Goal: Task Accomplishment & Management: Complete application form

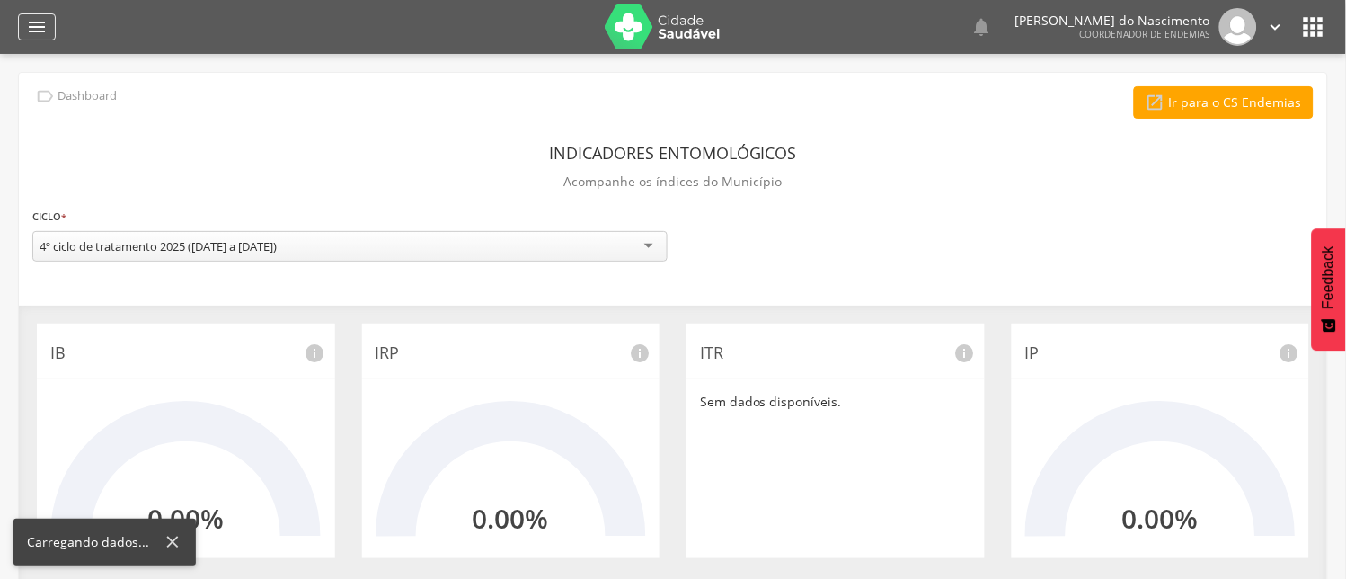
click at [40, 22] on icon "" at bounding box center [37, 27] width 22 height 22
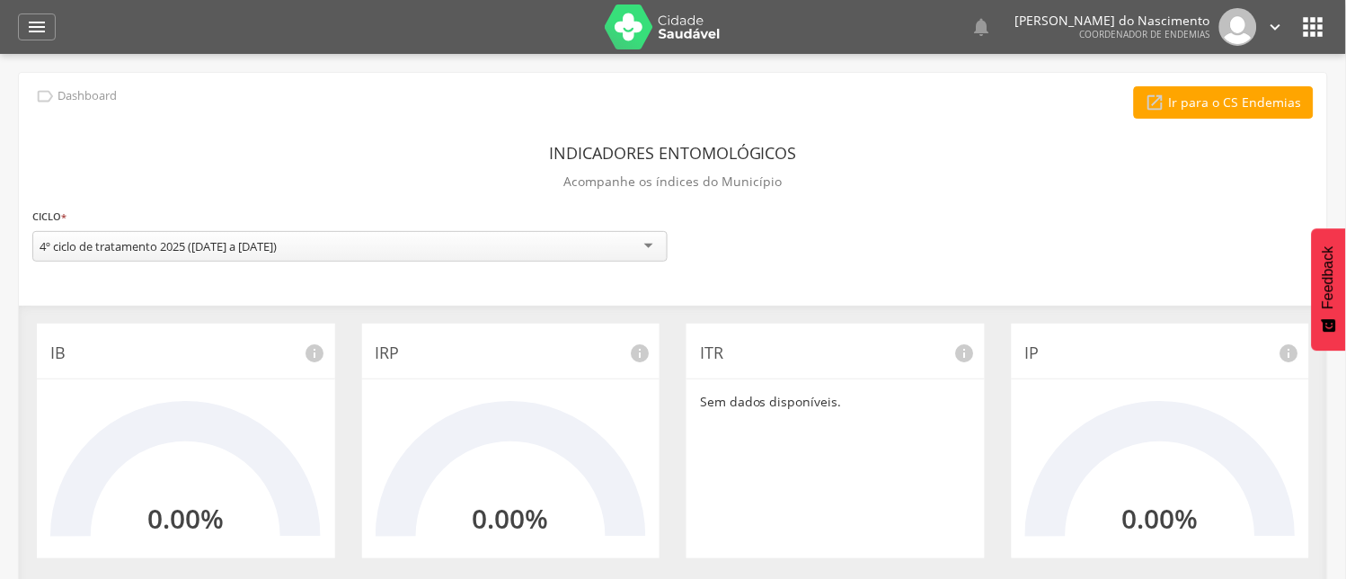
drag, startPoint x: 39, startPoint y: 24, endPoint x: 63, endPoint y: 95, distance: 75.0
click at [39, 28] on icon "" at bounding box center [37, 27] width 22 height 22
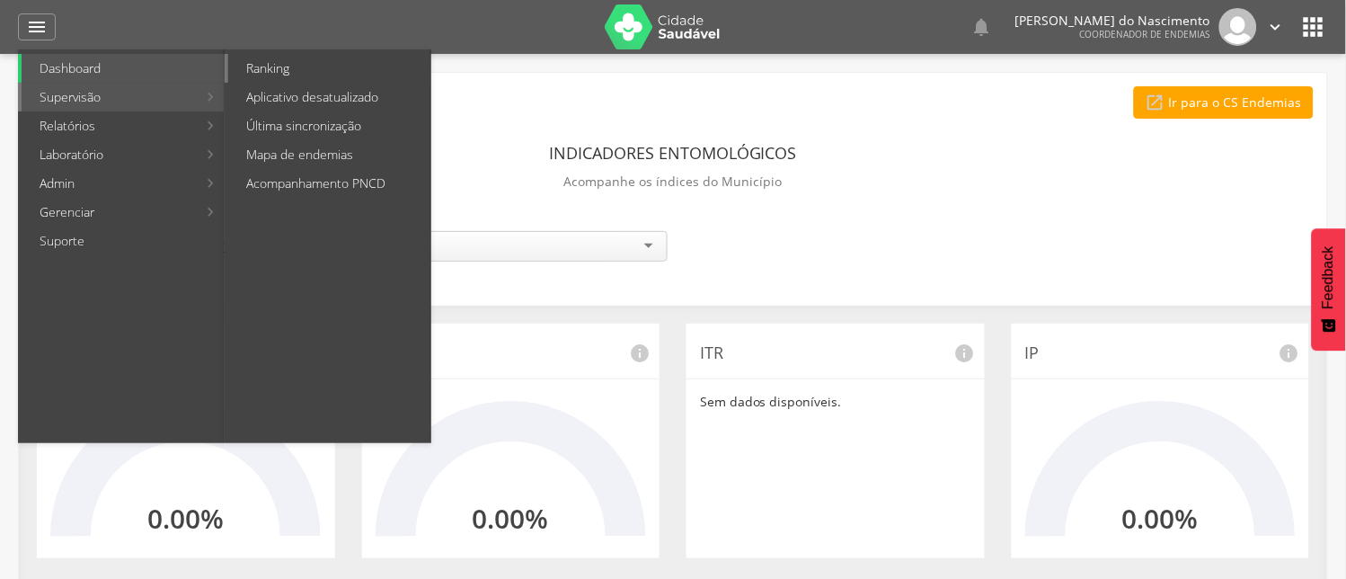
click at [276, 66] on link "Ranking" at bounding box center [329, 68] width 202 height 29
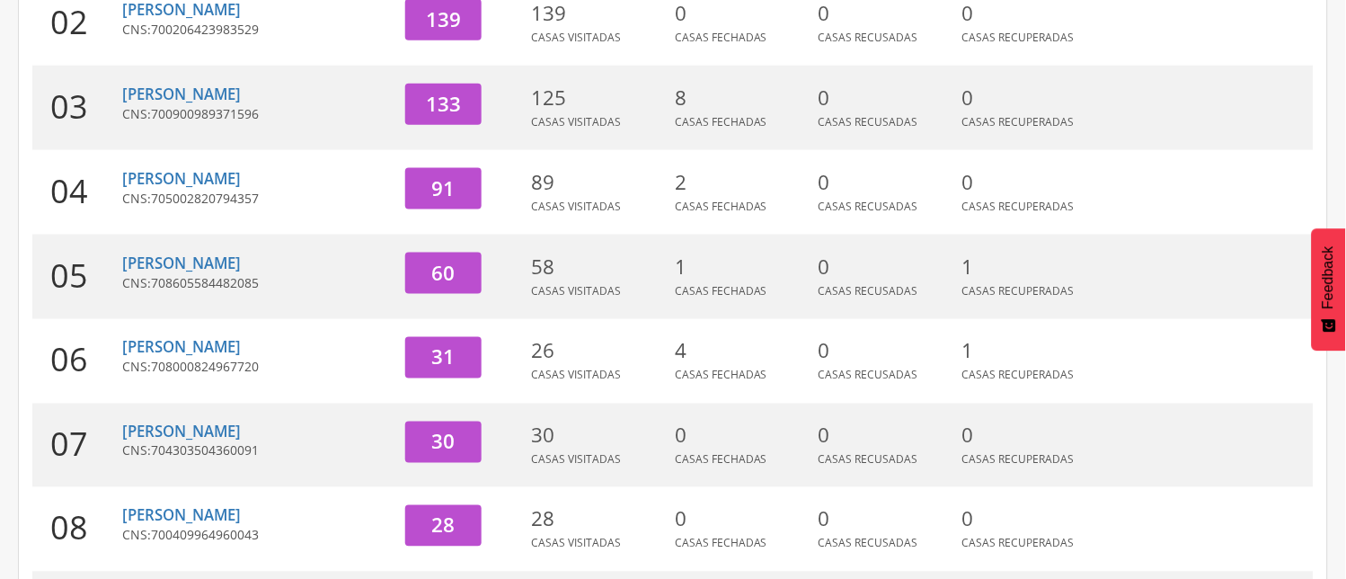
scroll to position [399, 0]
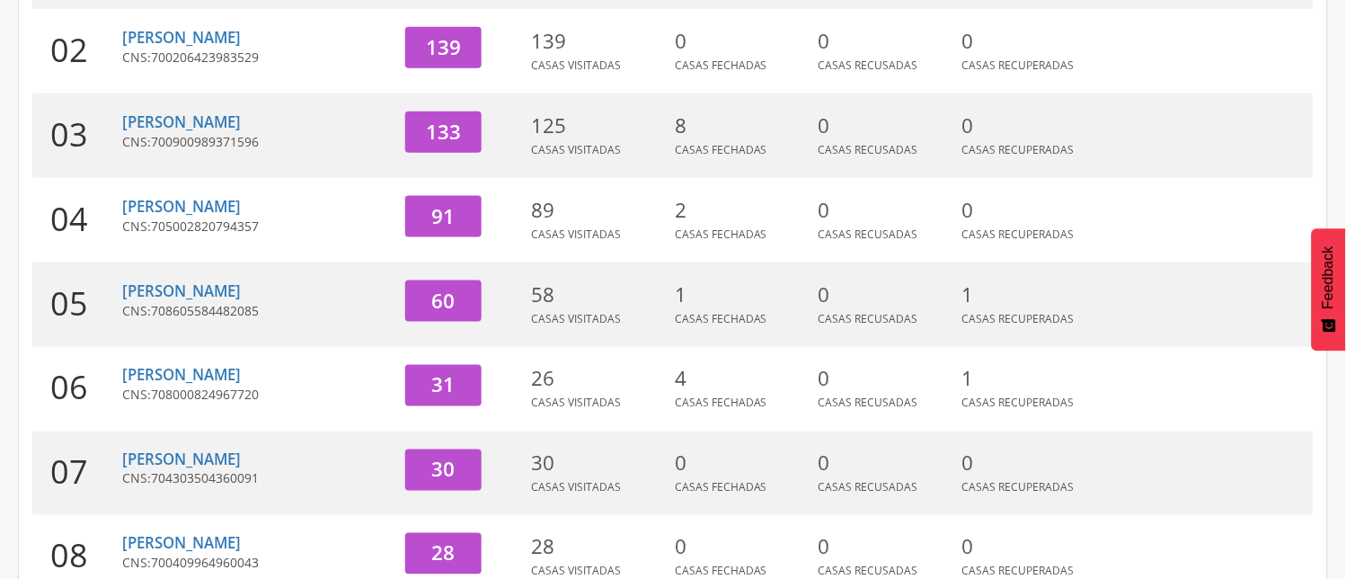
click at [230, 217] on span "705002820794357" at bounding box center [205, 225] width 108 height 17
click at [203, 207] on link "[PERSON_NAME]" at bounding box center [181, 206] width 119 height 21
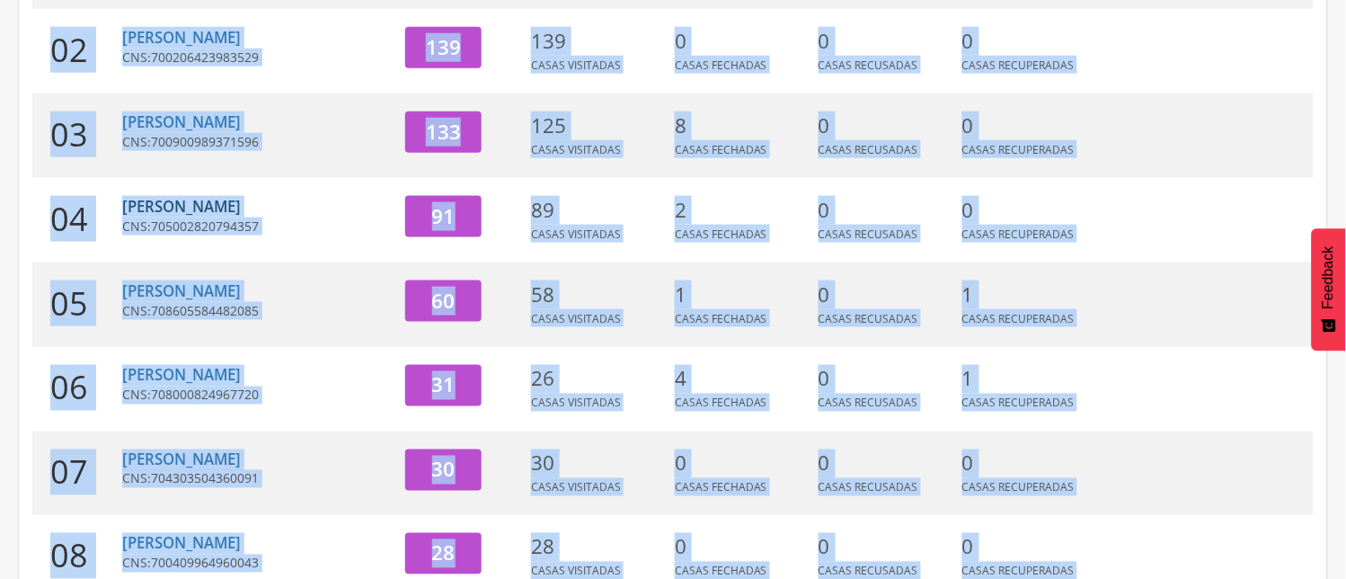
scroll to position [54, 0]
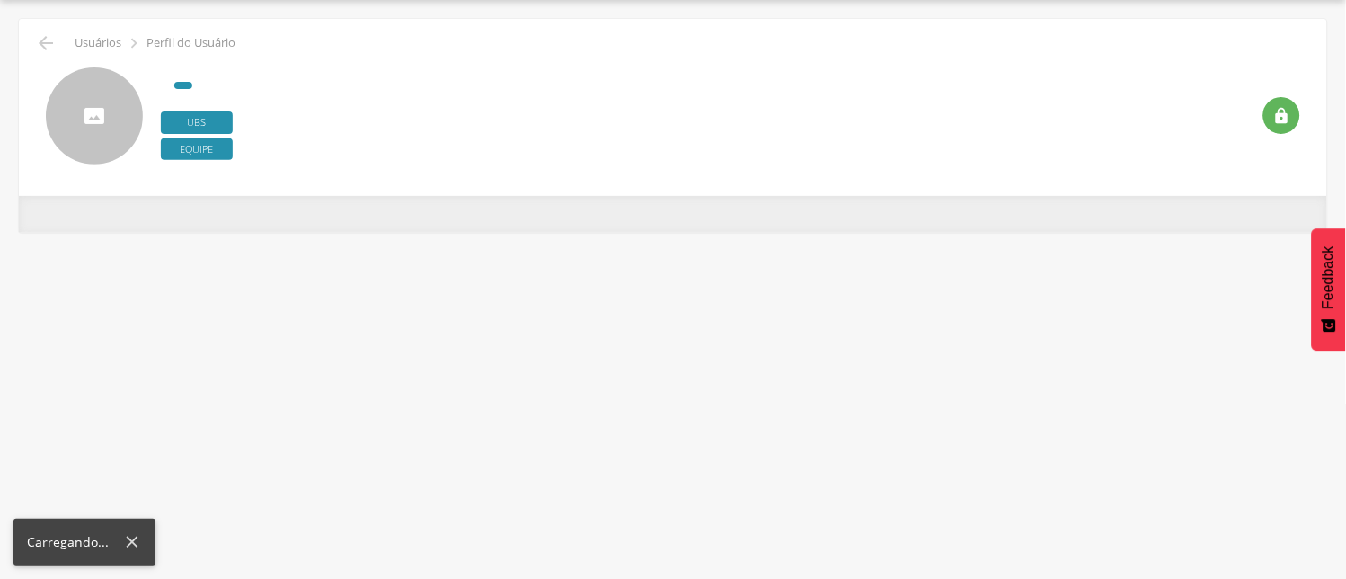
click at [203, 207] on div "**********" at bounding box center [673, 214] width 1308 height 36
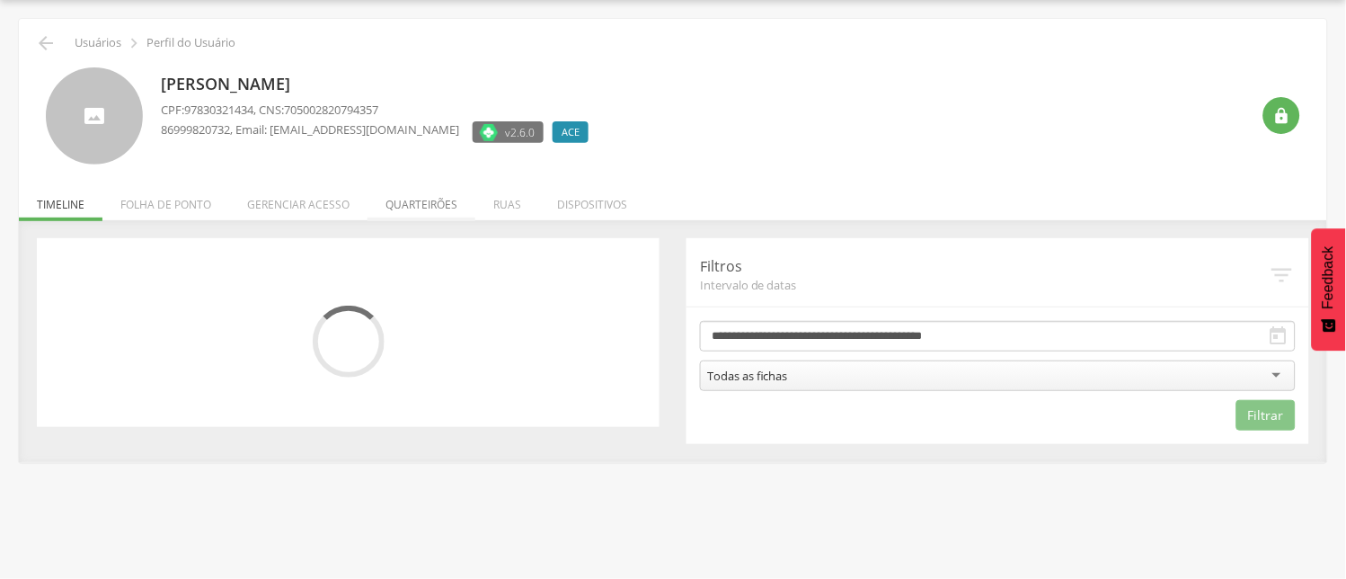
click at [420, 203] on li "Quarteirões" at bounding box center [421, 200] width 108 height 42
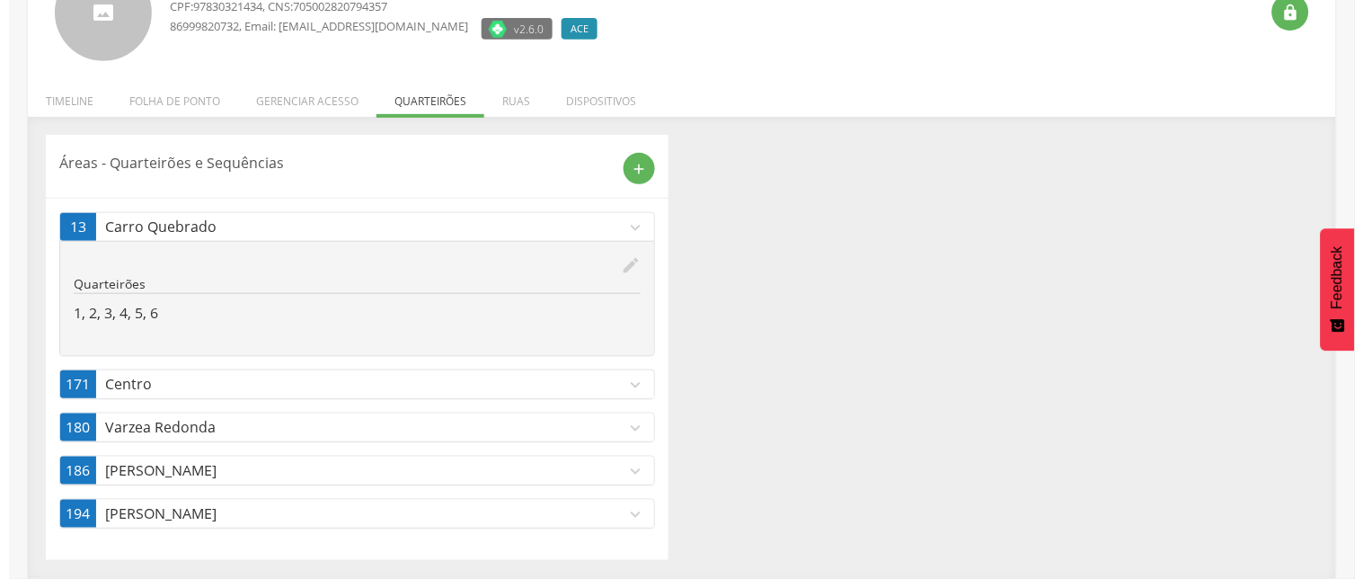
scroll to position [158, 0]
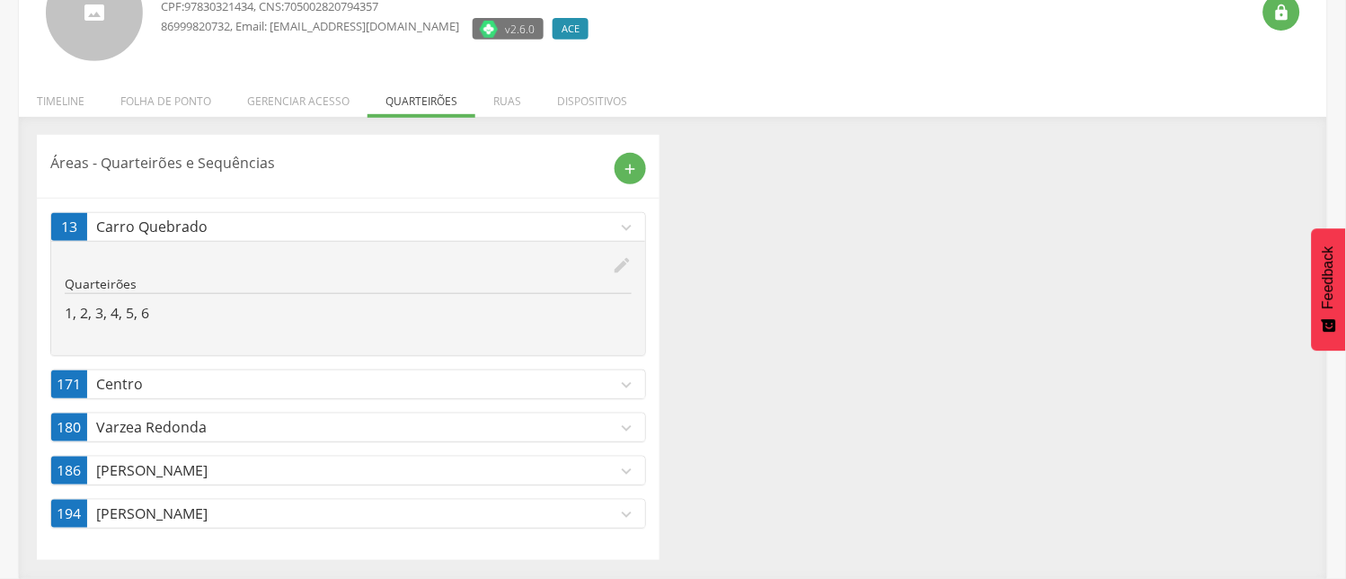
click at [626, 379] on icon "expand_more" at bounding box center [626, 385] width 20 height 20
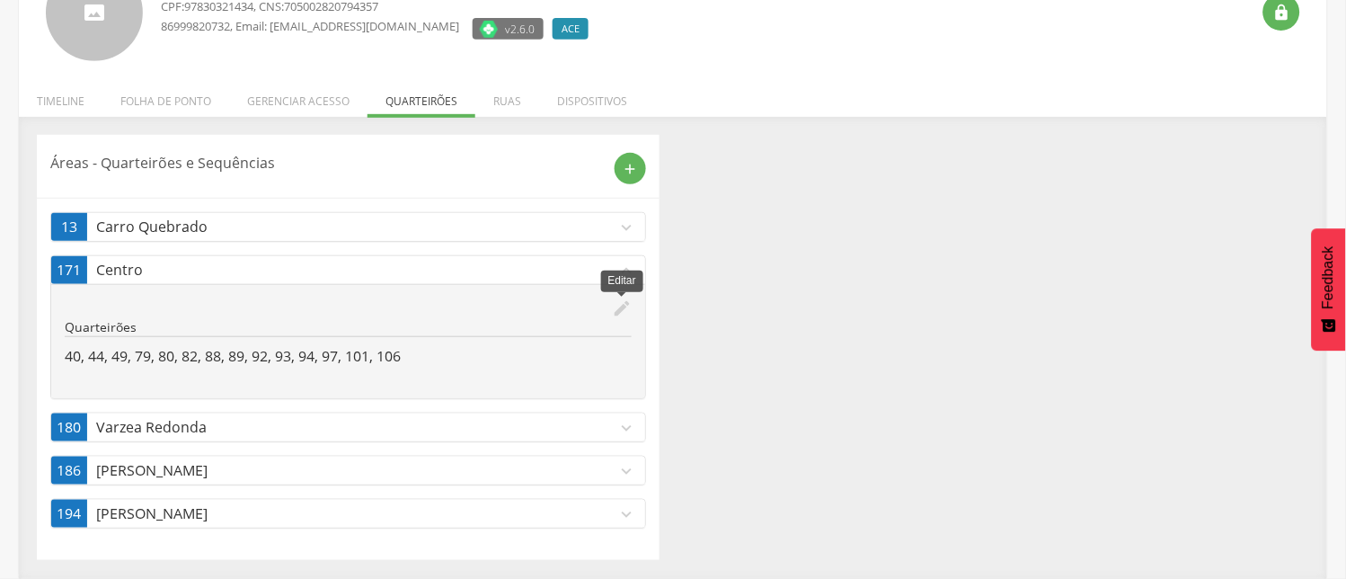
click at [621, 304] on icon "edit" at bounding box center [622, 308] width 20 height 20
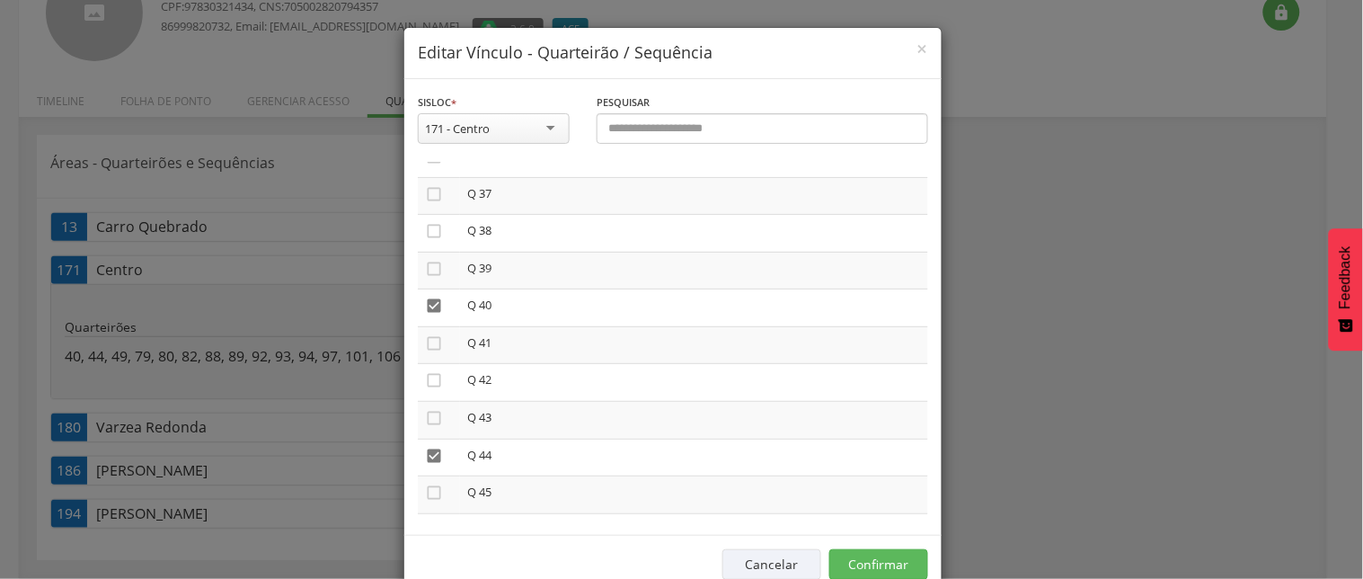
scroll to position [1397, 0]
click at [426, 262] on icon "" at bounding box center [434, 271] width 18 height 18
click at [425, 412] on icon "" at bounding box center [434, 421] width 18 height 18
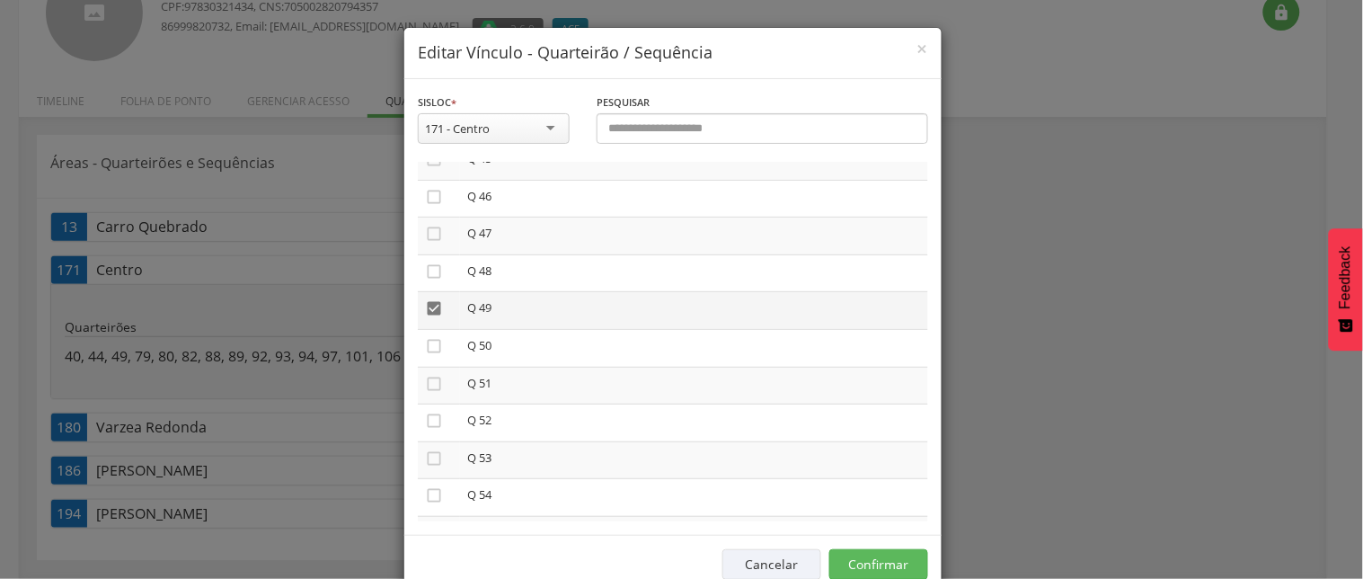
click at [426, 299] on icon "" at bounding box center [434, 308] width 18 height 18
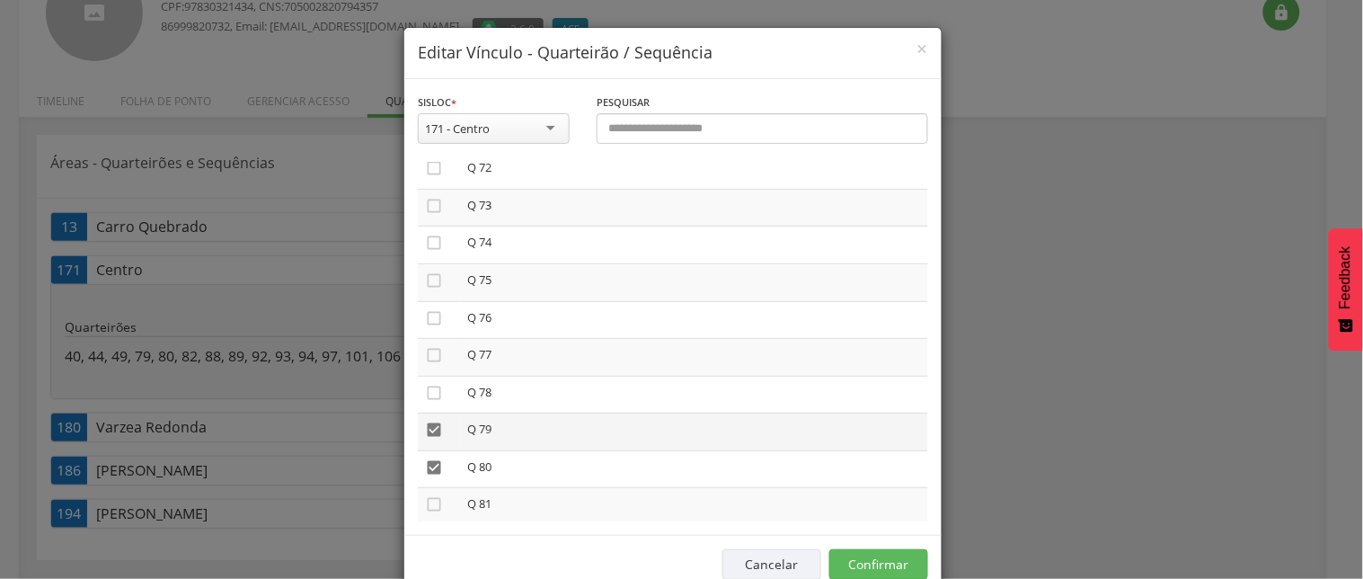
click at [429, 420] on icon "" at bounding box center [434, 429] width 18 height 18
click at [425, 458] on icon "" at bounding box center [434, 467] width 18 height 18
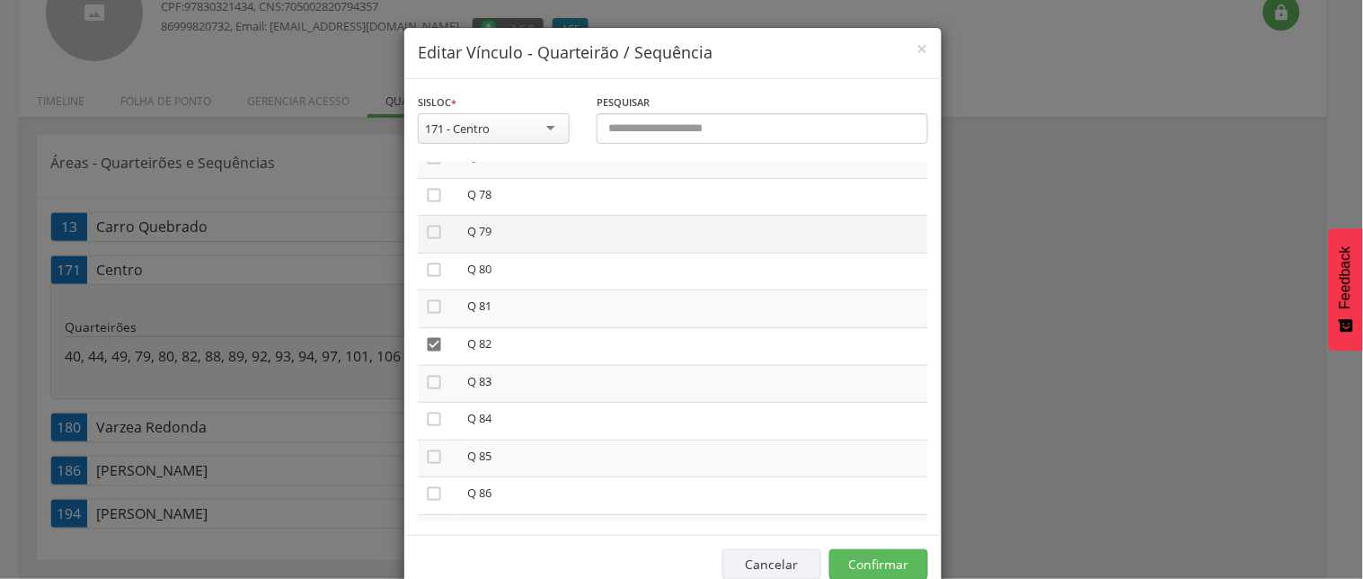
scroll to position [2894, 0]
click at [426, 333] on icon "" at bounding box center [434, 342] width 18 height 18
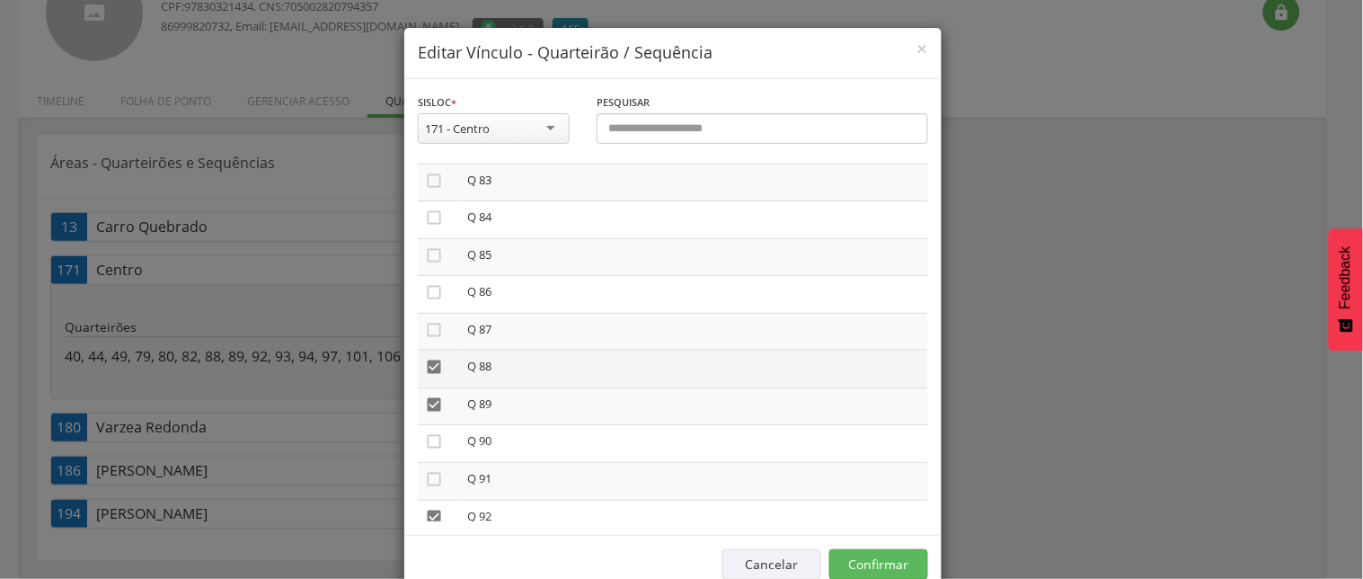
click at [426, 358] on icon "" at bounding box center [434, 367] width 18 height 18
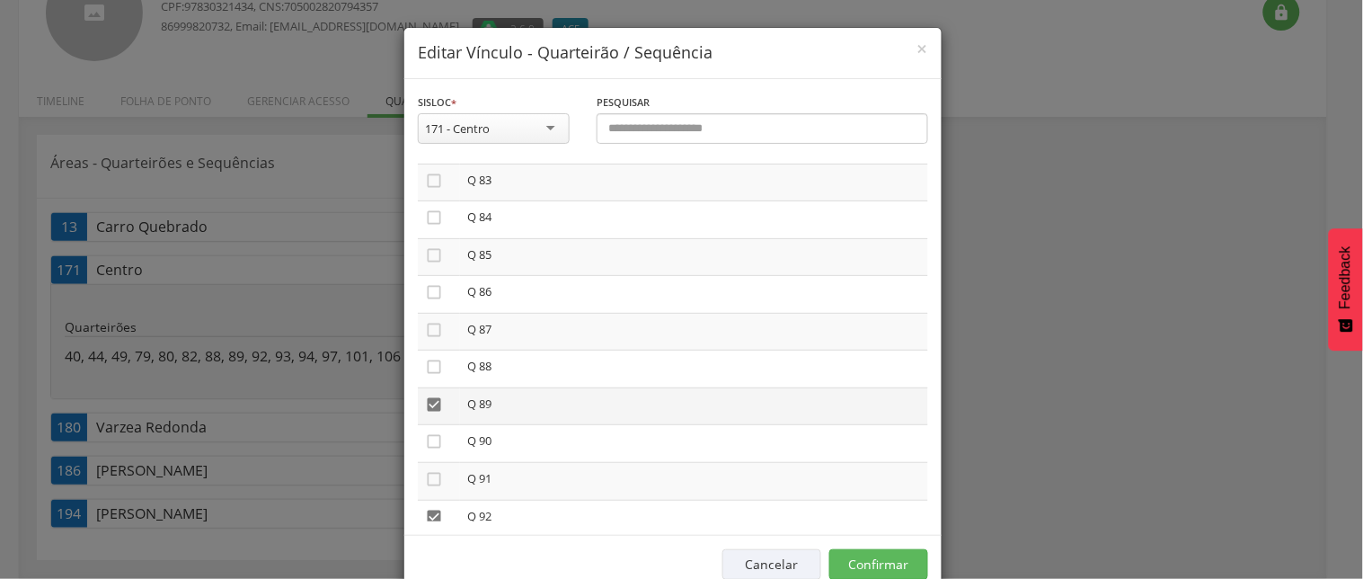
click at [429, 395] on icon "" at bounding box center [434, 404] width 18 height 18
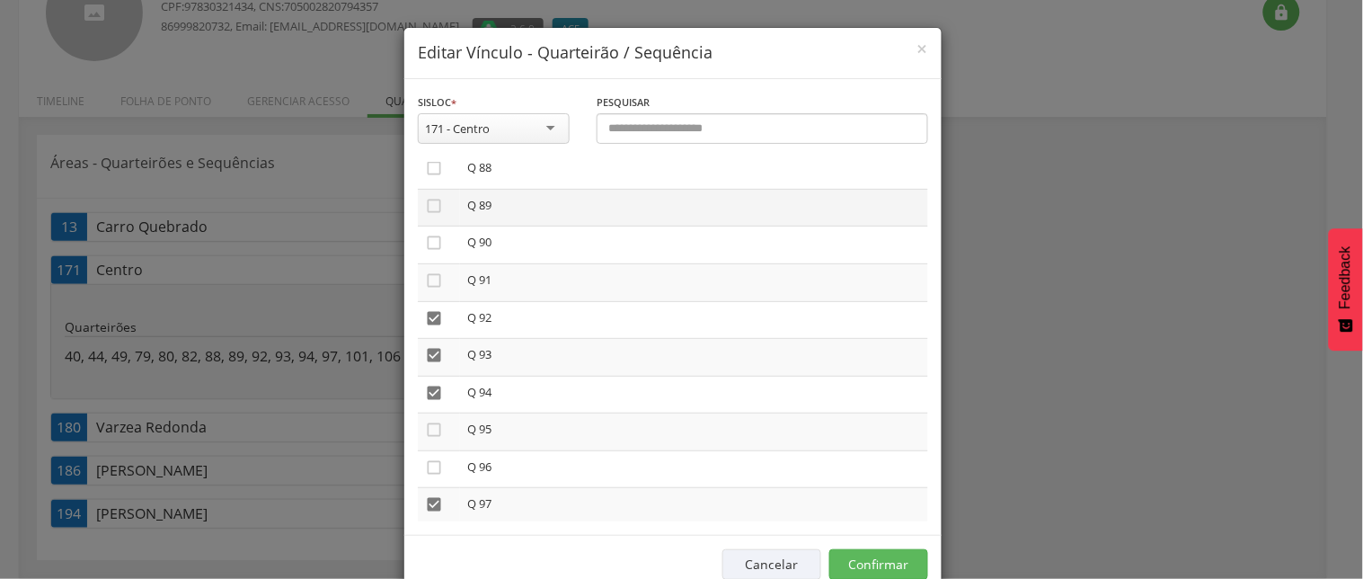
scroll to position [3293, 0]
click at [425, 308] on icon "" at bounding box center [434, 317] width 18 height 18
click at [425, 345] on icon "" at bounding box center [434, 354] width 18 height 18
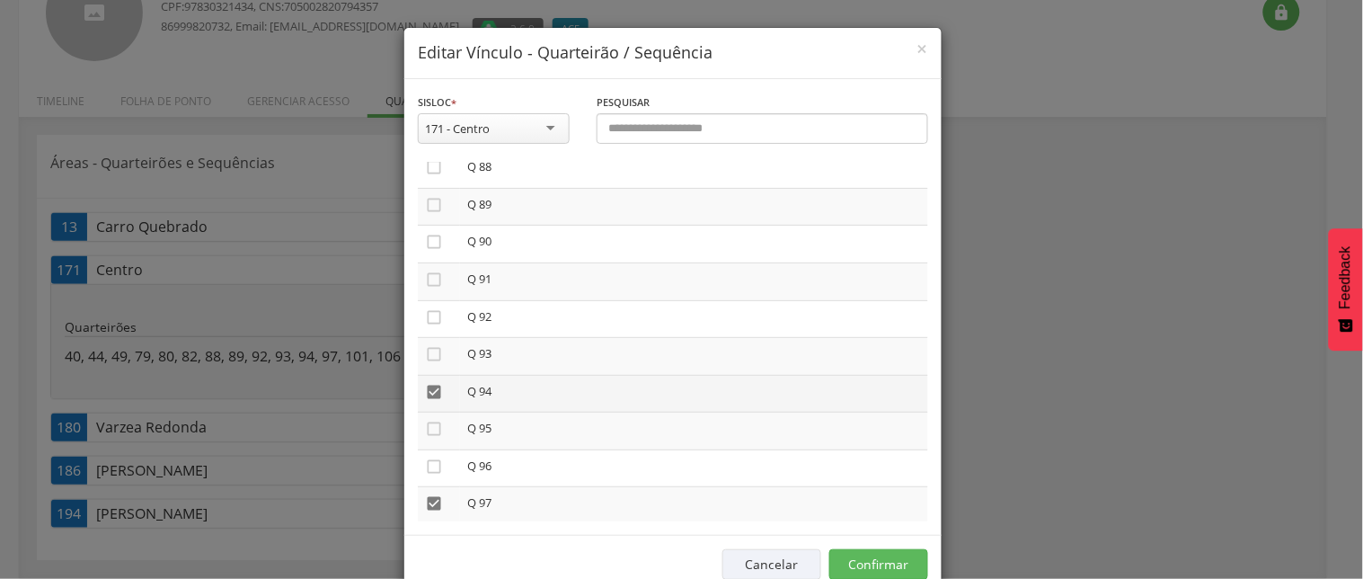
click at [425, 383] on icon "" at bounding box center [434, 392] width 18 height 18
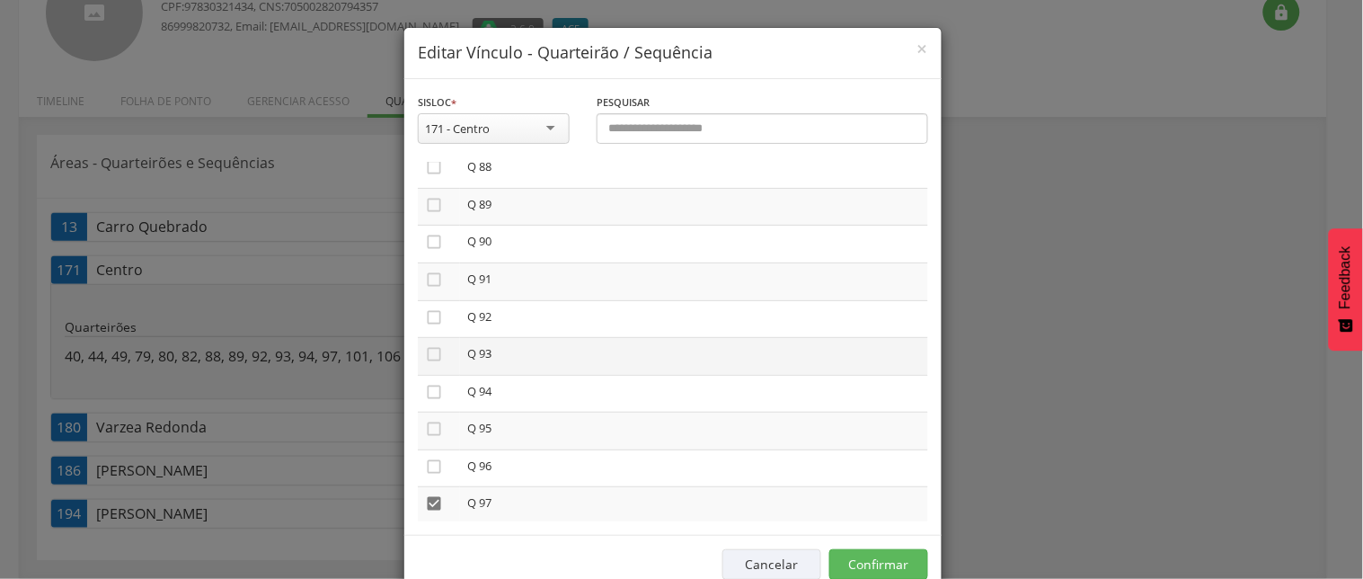
scroll to position [3393, 0]
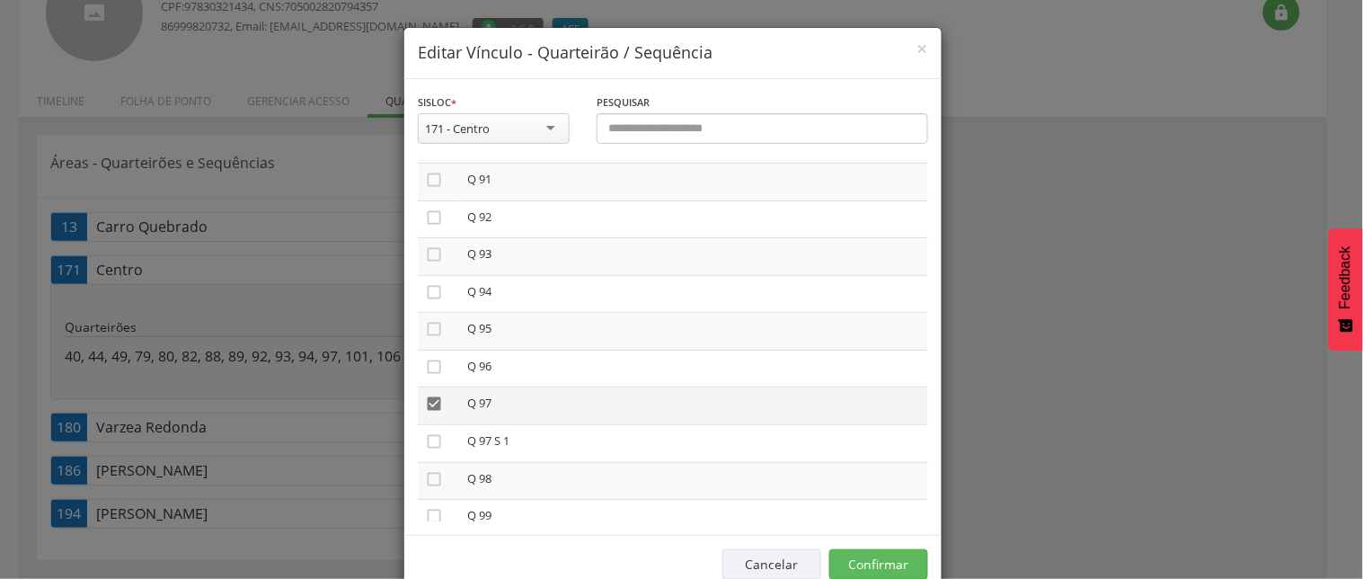
click at [425, 394] on icon "" at bounding box center [434, 403] width 18 height 18
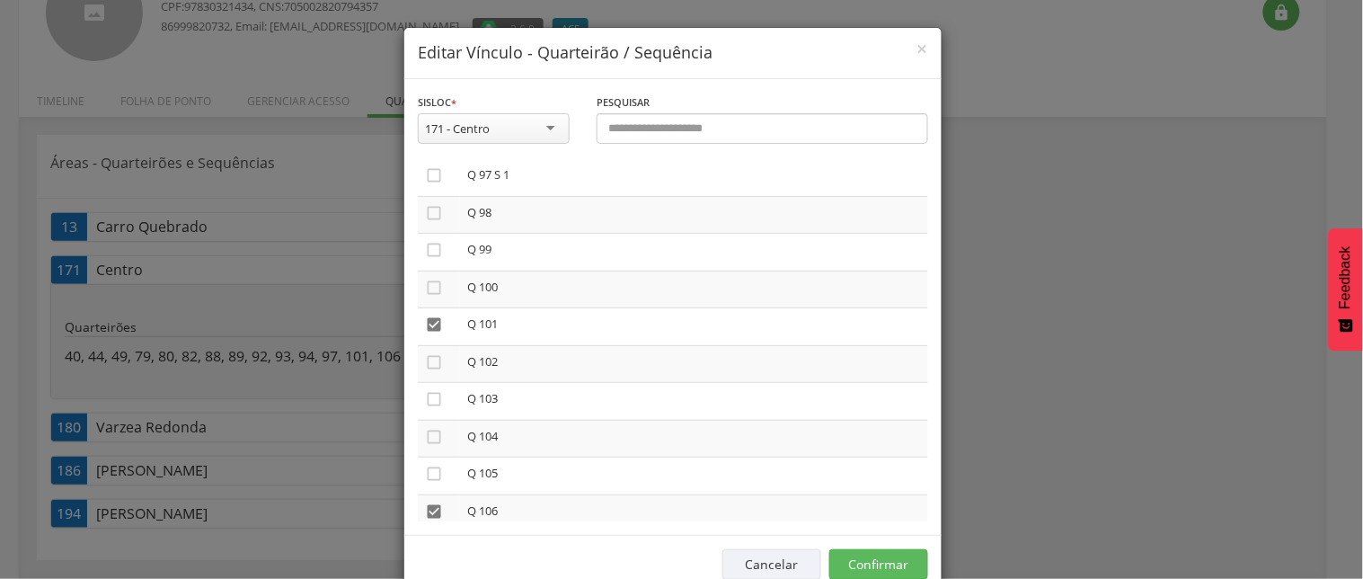
scroll to position [3693, 0]
click at [425, 281] on icon "" at bounding box center [434, 290] width 18 height 18
click at [425, 468] on icon "" at bounding box center [434, 477] width 18 height 18
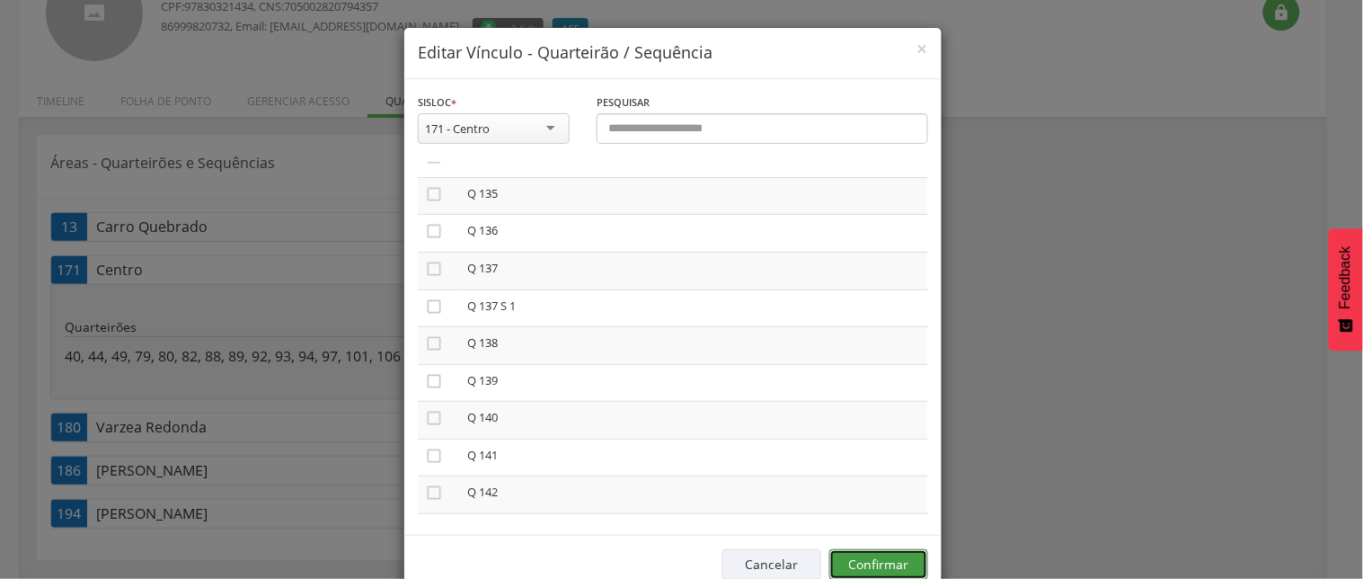
click at [880, 563] on button "Confirmar" at bounding box center [878, 564] width 99 height 31
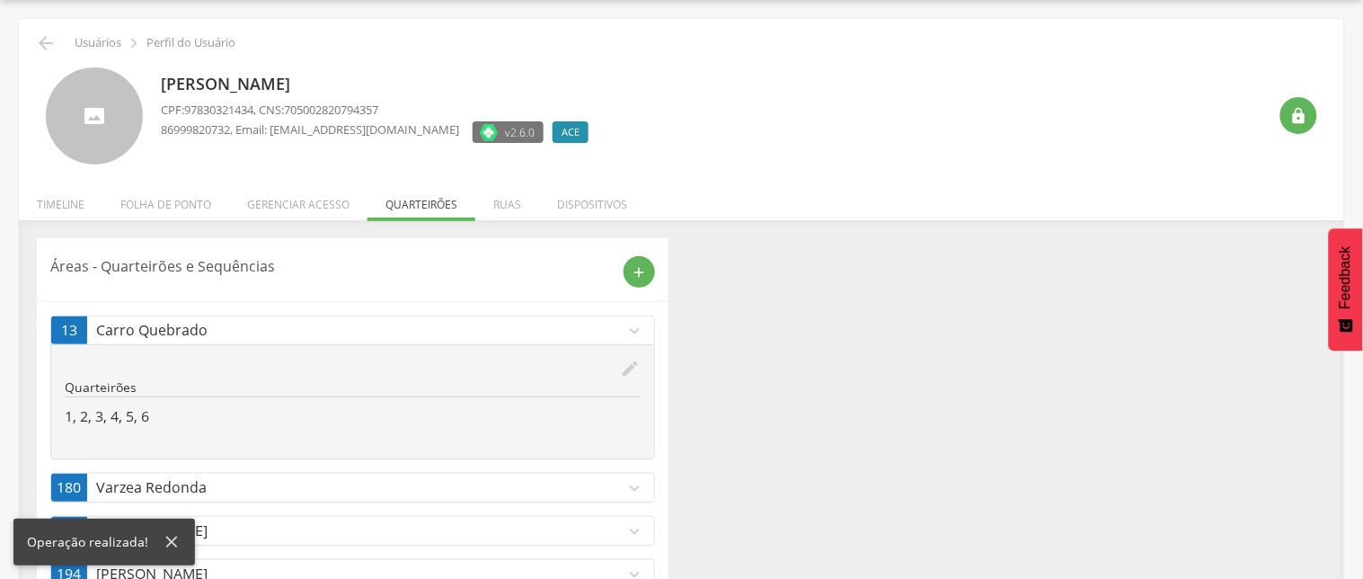
scroll to position [114, 0]
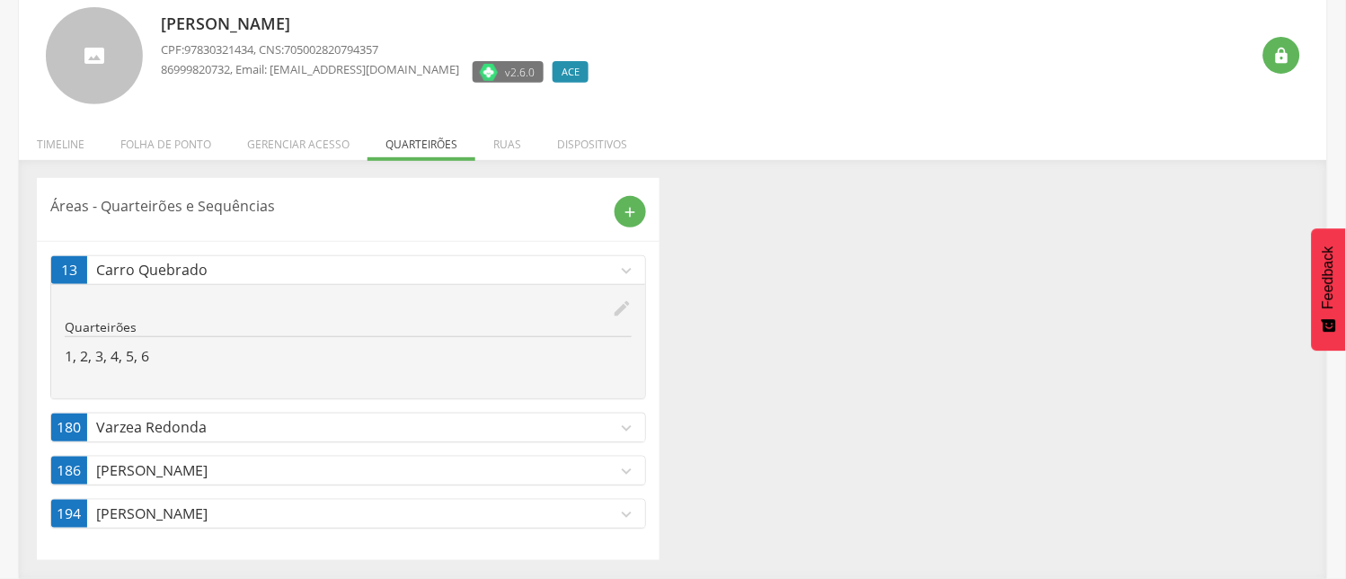
click at [630, 471] on icon "expand_more" at bounding box center [626, 471] width 20 height 20
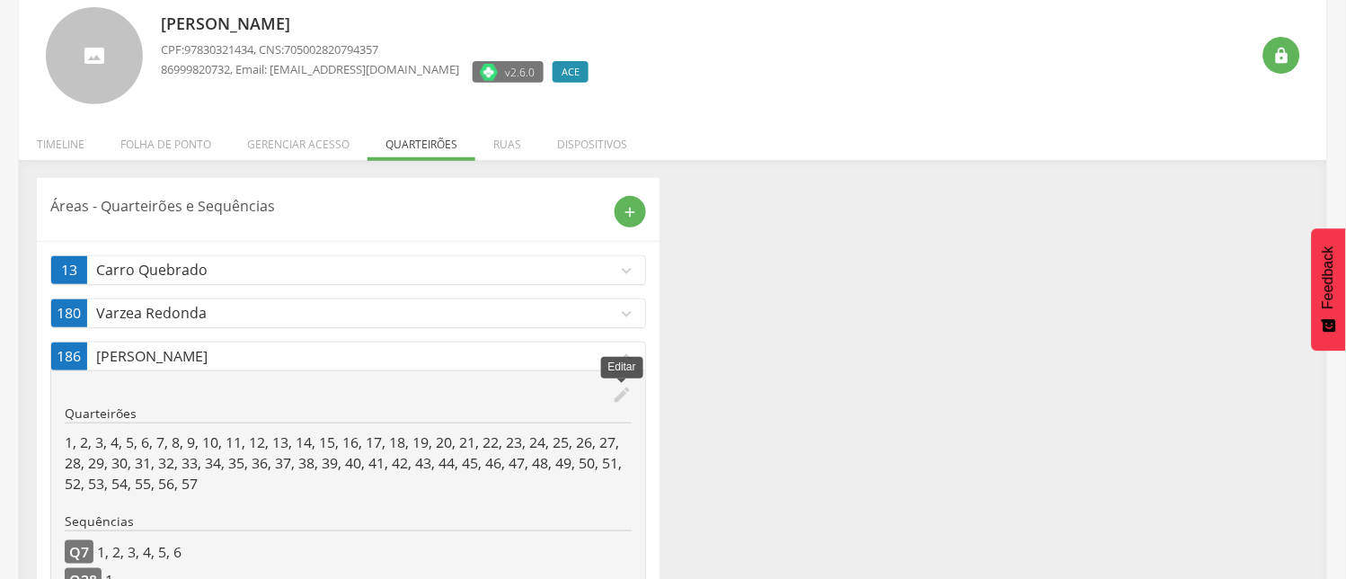
click at [623, 391] on icon "edit" at bounding box center [622, 394] width 20 height 20
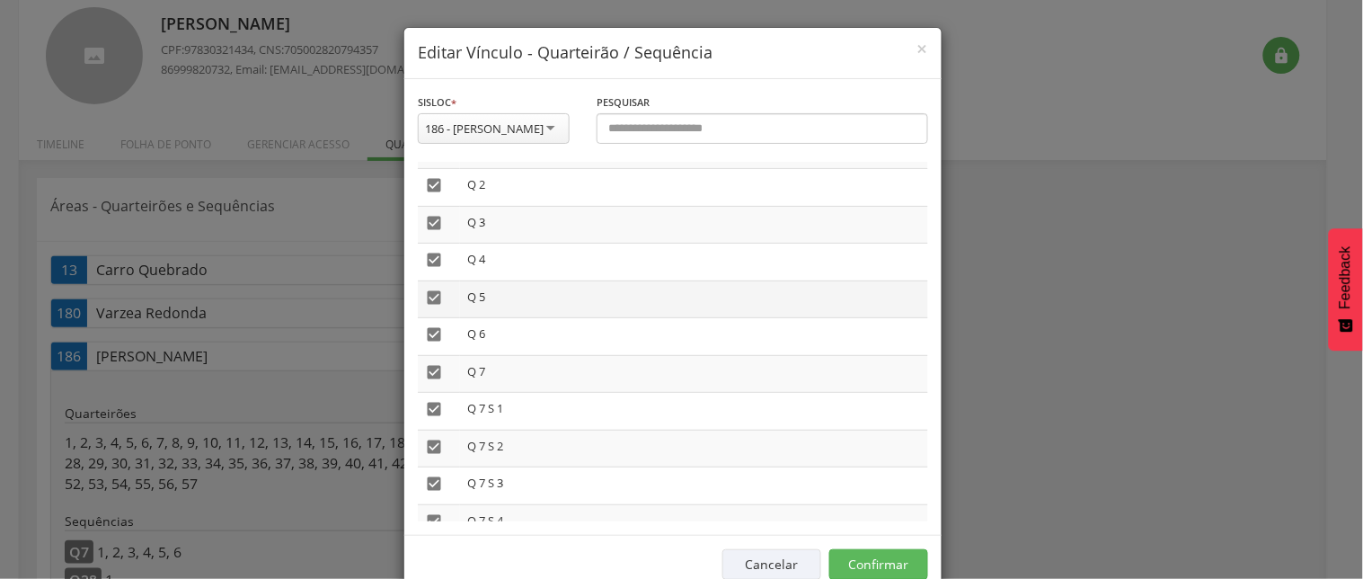
scroll to position [100, 0]
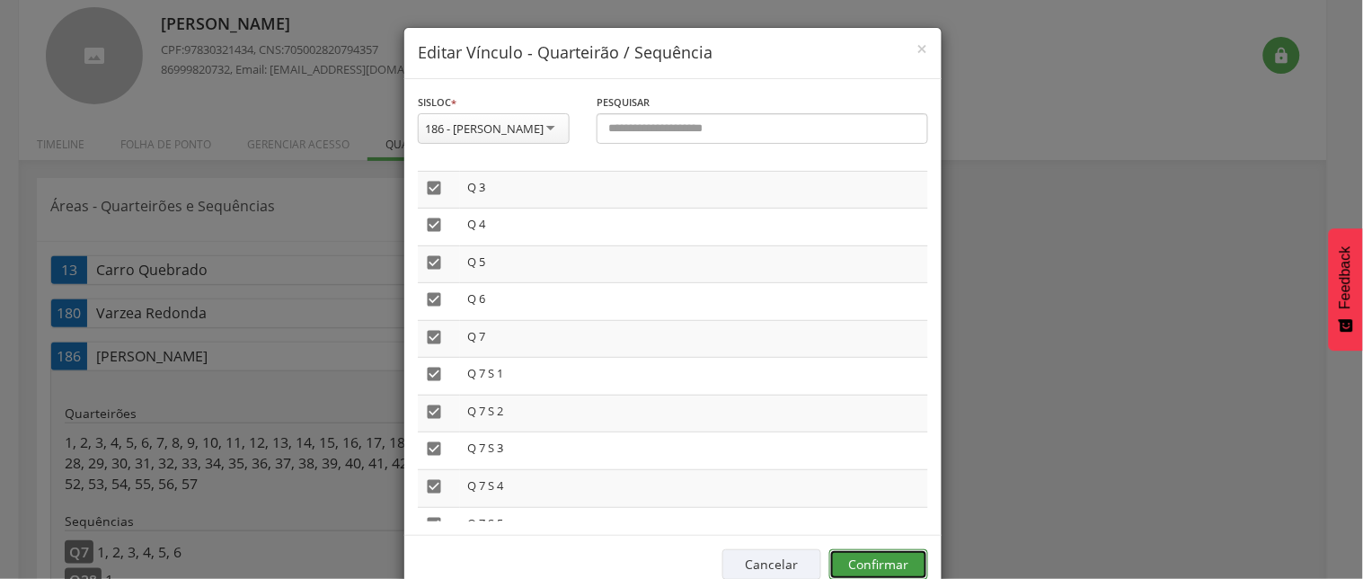
click at [860, 573] on button "Confirmar" at bounding box center [878, 564] width 99 height 31
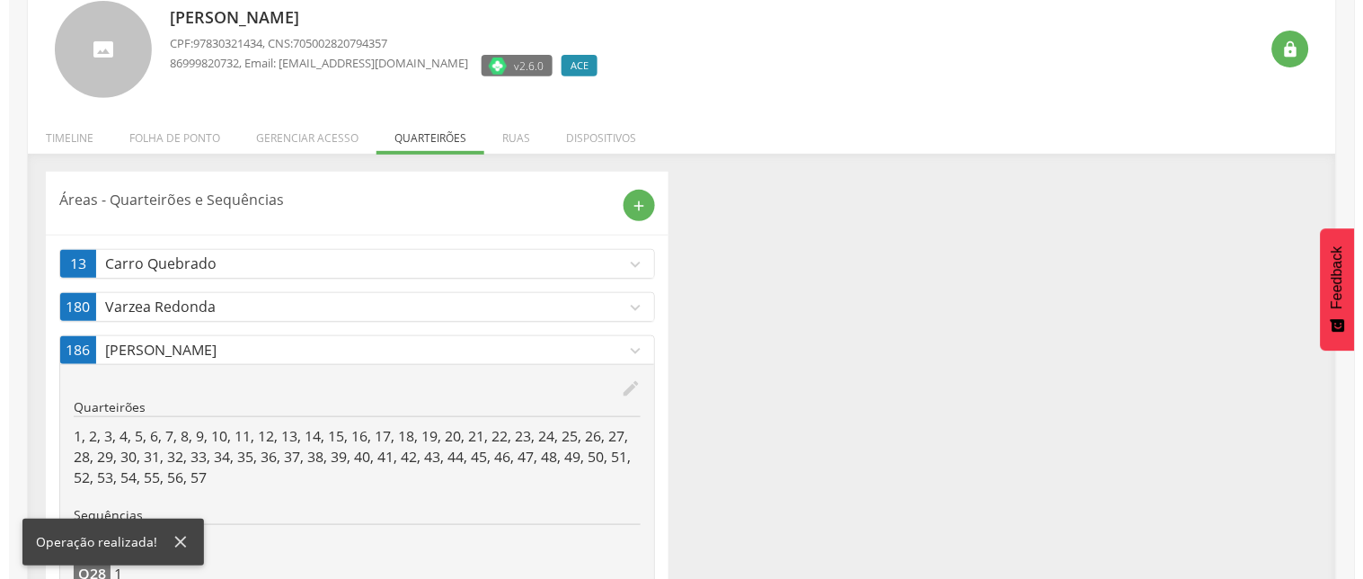
scroll to position [239, 0]
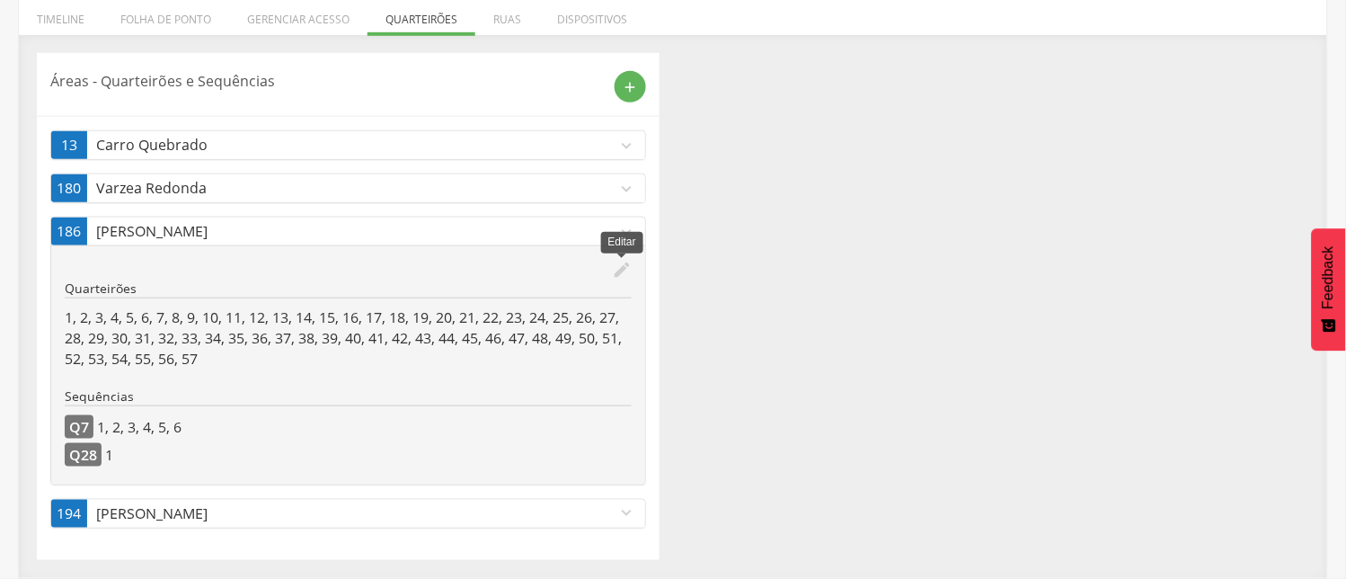
click at [618, 267] on icon "edit" at bounding box center [622, 270] width 20 height 20
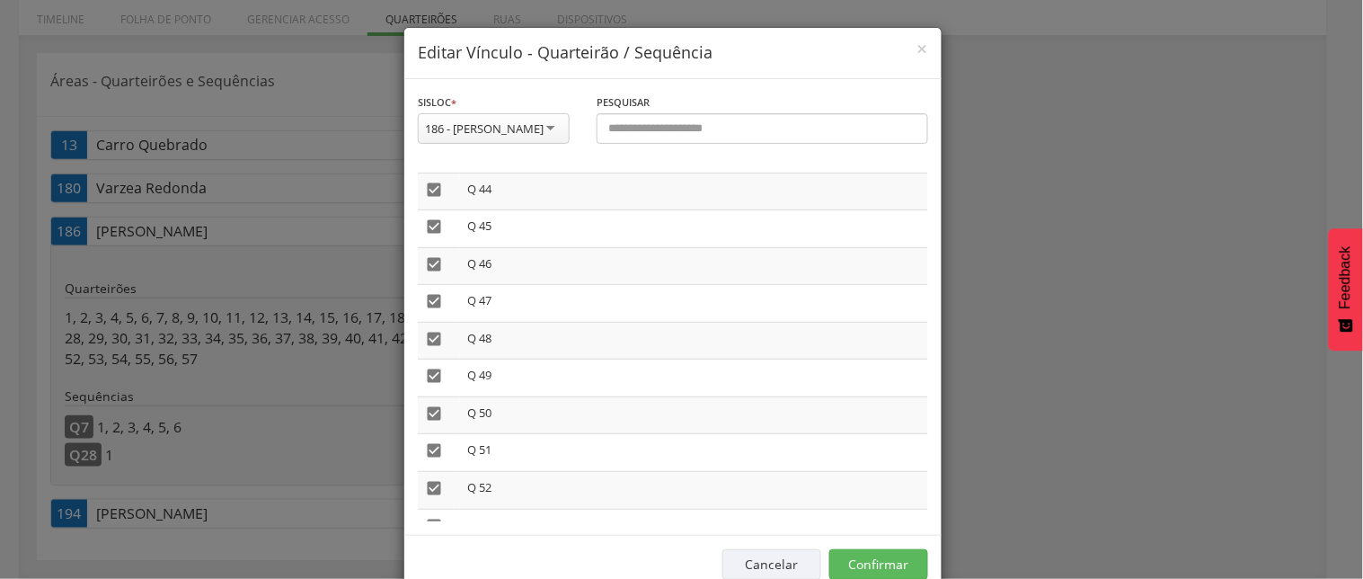
scroll to position [2060, 0]
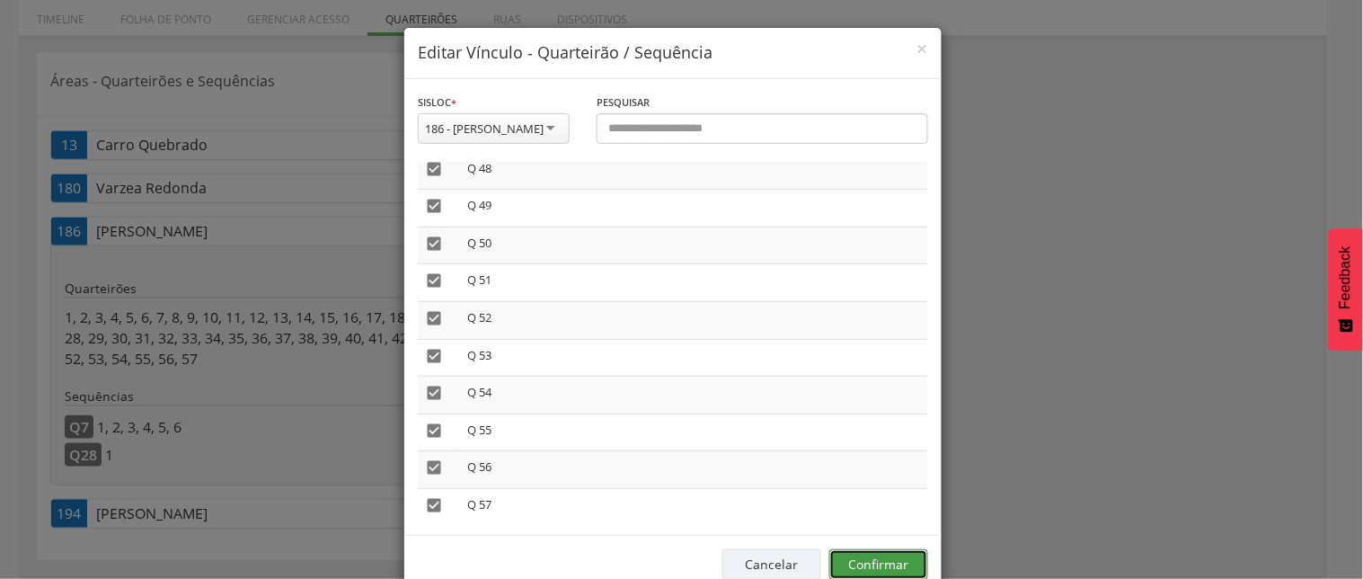
click at [846, 572] on button "Confirmar" at bounding box center [878, 564] width 99 height 31
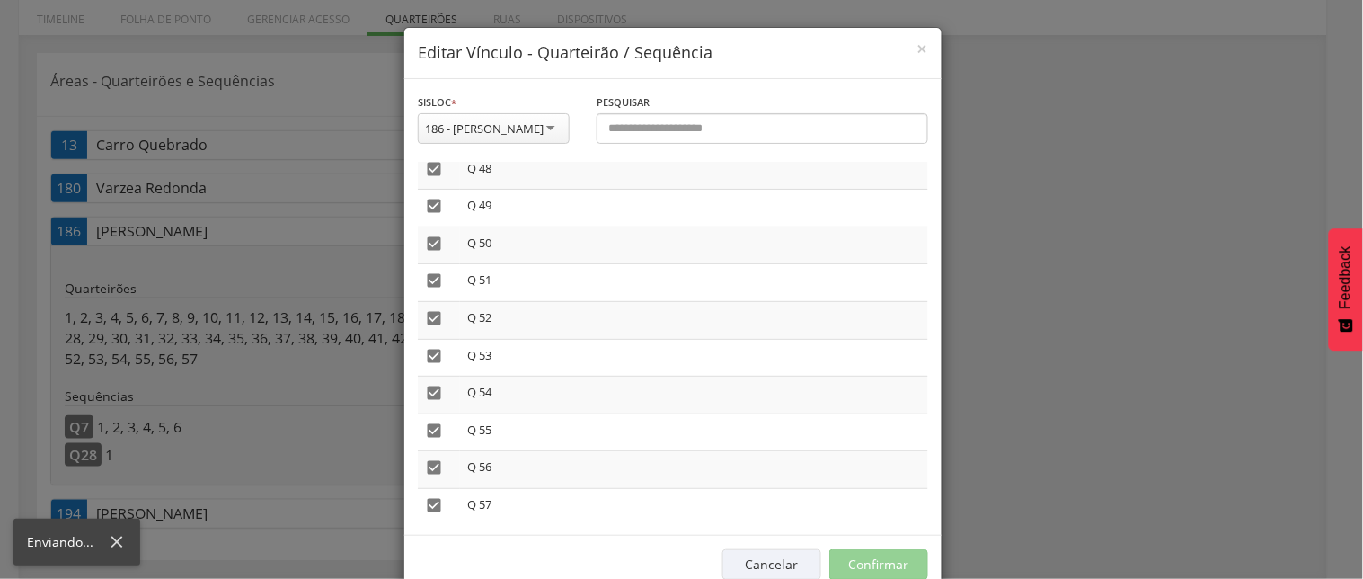
scroll to position [54, 0]
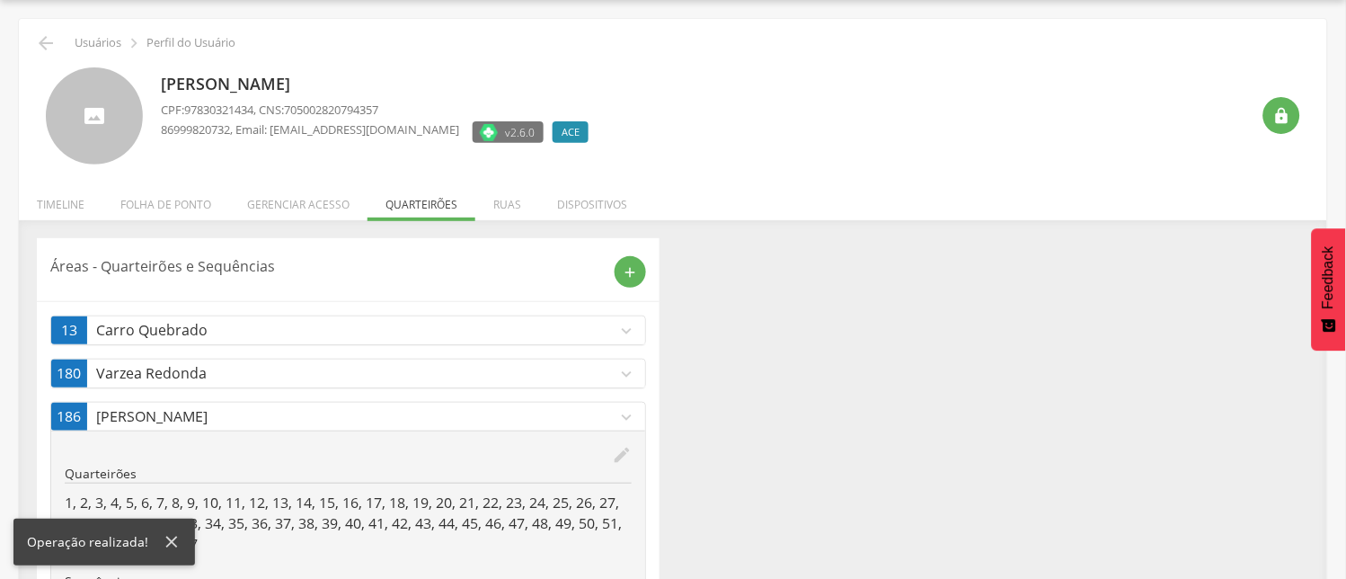
click at [622, 453] on icon "edit" at bounding box center [622, 455] width 20 height 20
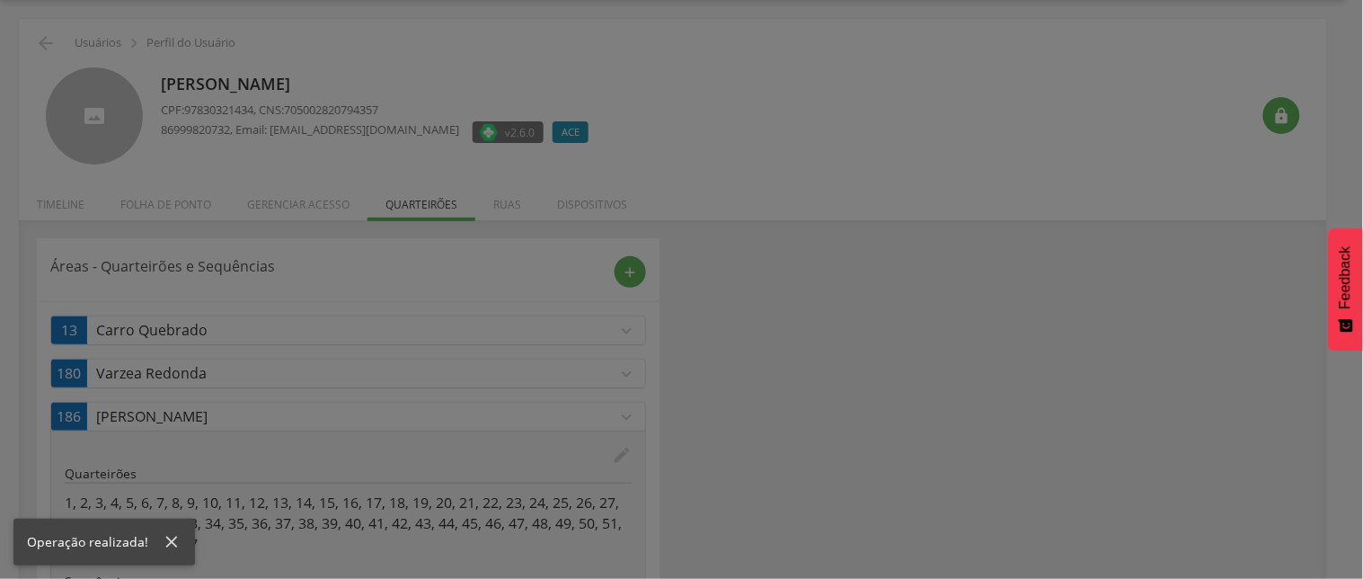
scroll to position [0, 0]
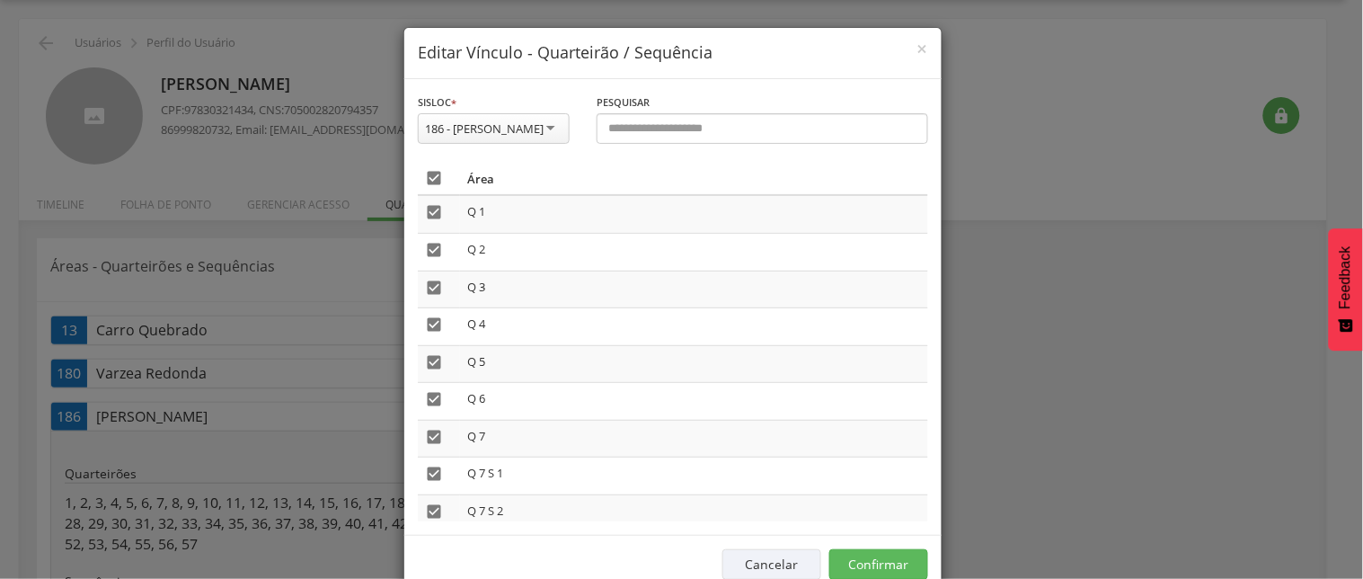
click at [425, 187] on icon "" at bounding box center [434, 178] width 18 height 18
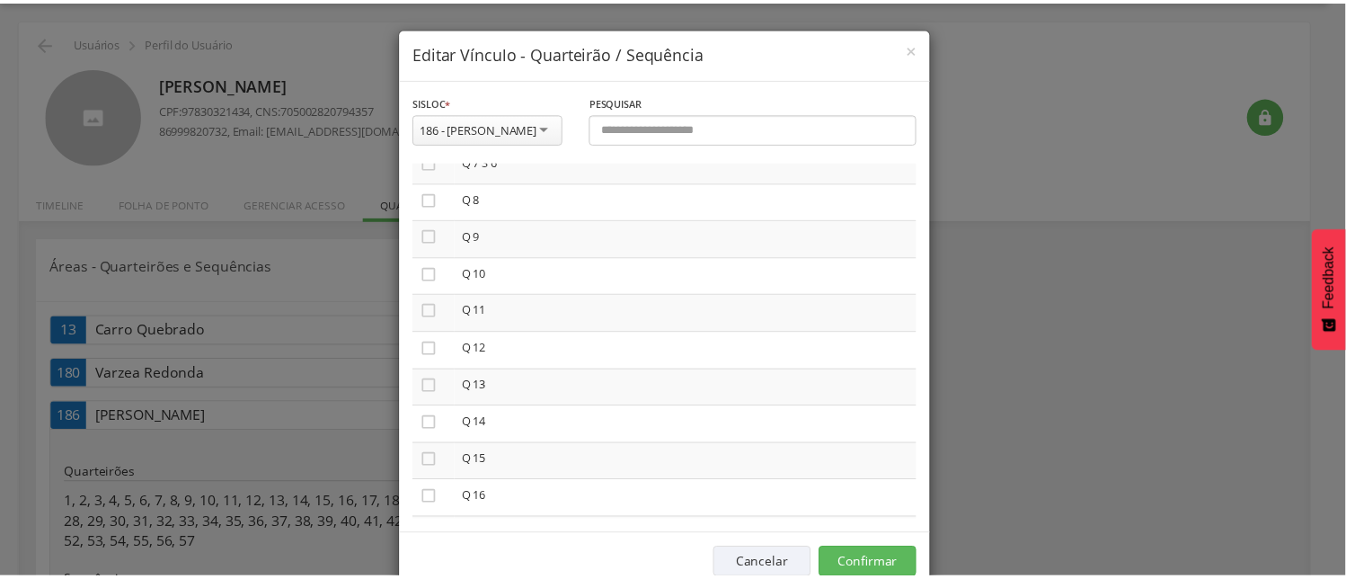
scroll to position [898, 0]
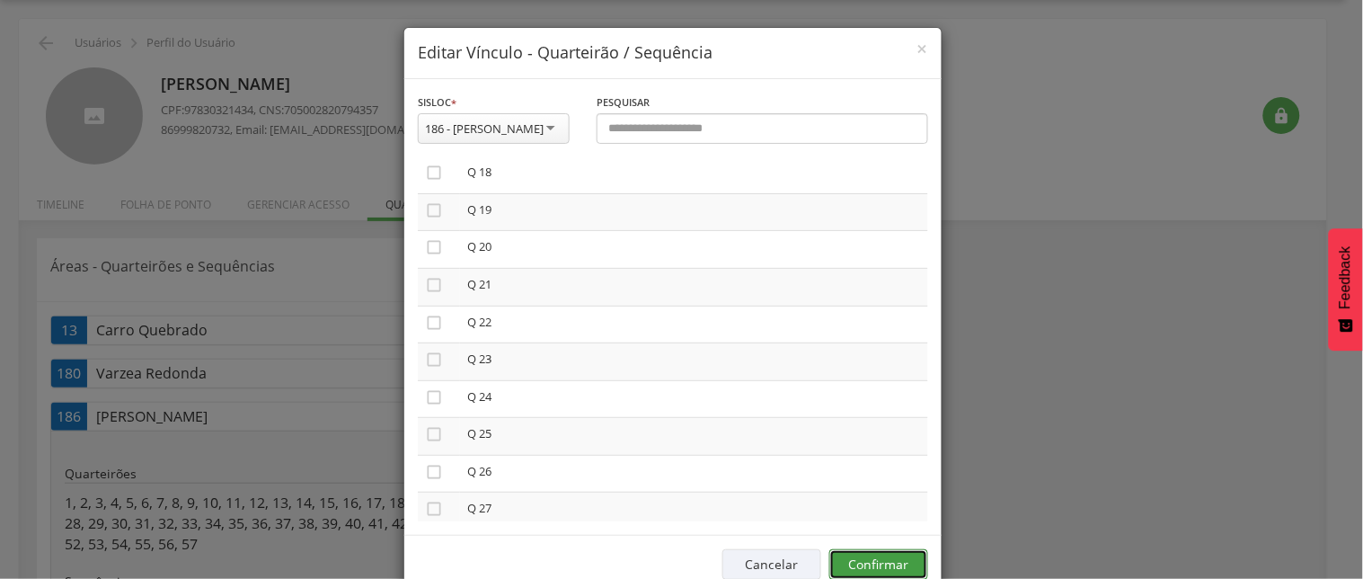
click at [867, 573] on button "Confirmar" at bounding box center [878, 564] width 99 height 31
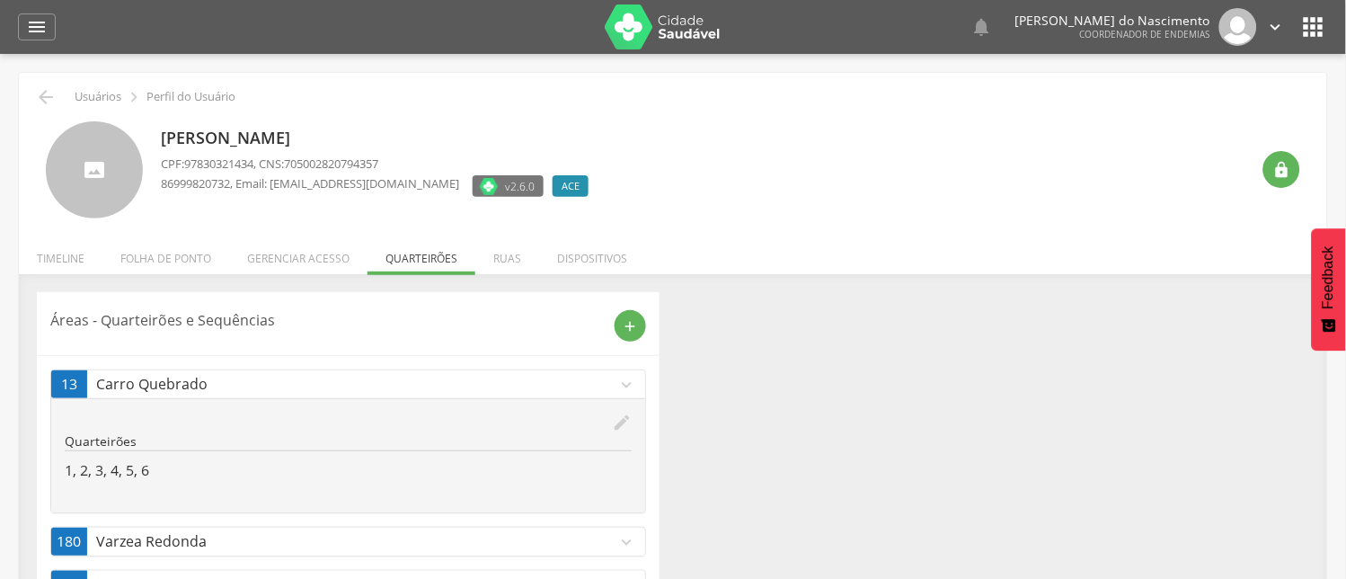
scroll to position [72, 0]
